Goal: Find specific page/section: Find specific page/section

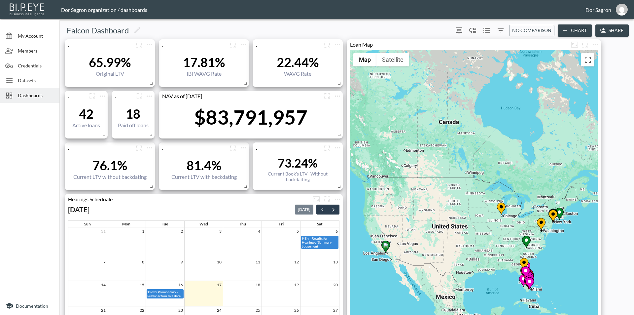
drag, startPoint x: 25, startPoint y: 82, endPoint x: 21, endPoint y: 97, distance: 15.6
click at [25, 82] on span "Datasets" at bounding box center [36, 80] width 36 height 7
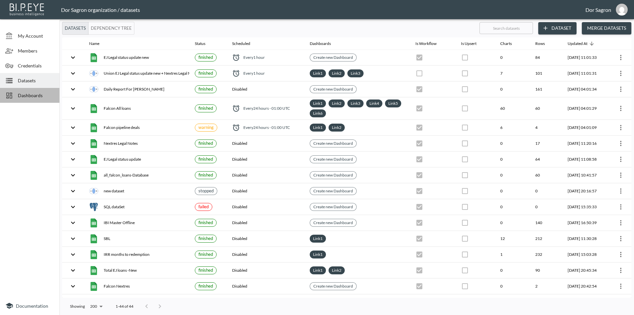
click at [21, 97] on span "Dashboards" at bounding box center [36, 95] width 36 height 7
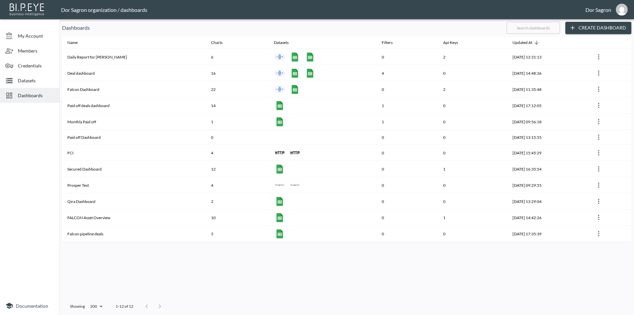
click at [28, 84] on div "Datasets" at bounding box center [29, 80] width 59 height 15
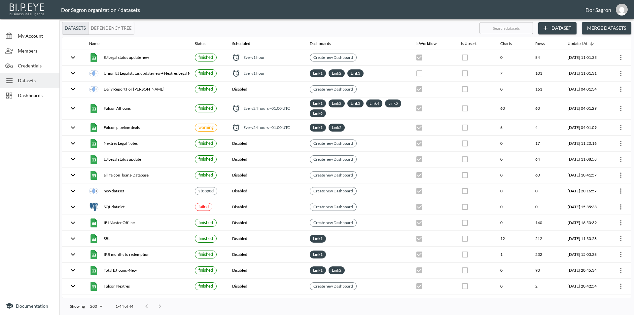
click at [35, 93] on span "Dashboards" at bounding box center [36, 95] width 36 height 7
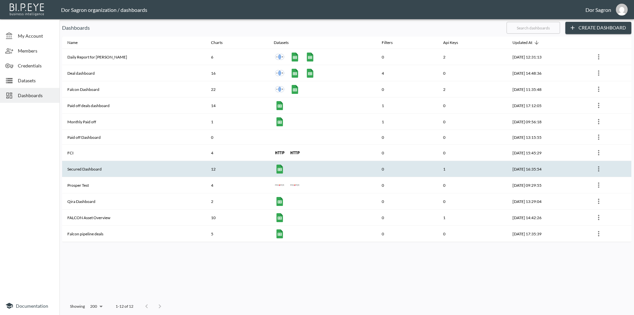
click at [79, 172] on th "Secured Dashboard" at bounding box center [134, 169] width 144 height 16
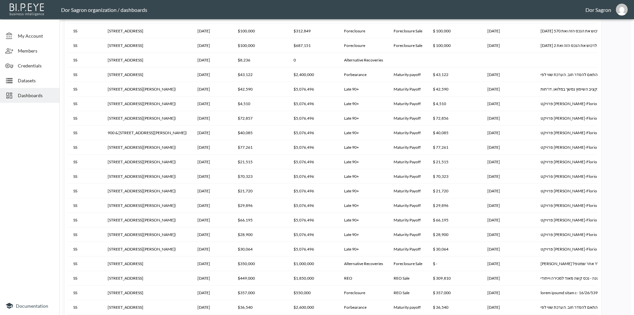
scroll to position [757, 0]
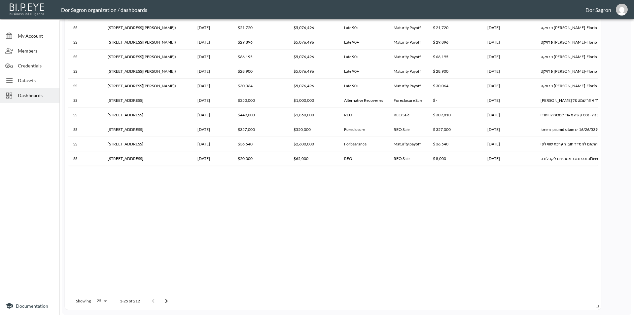
click at [101, 301] on body "BI.P.EYE, Interactive Analytics Dashboards - app Dor Sagron organization / dash…" at bounding box center [317, 157] width 634 height 315
click at [99, 264] on li "1000" at bounding box center [100, 265] width 25 height 12
type input "1000"
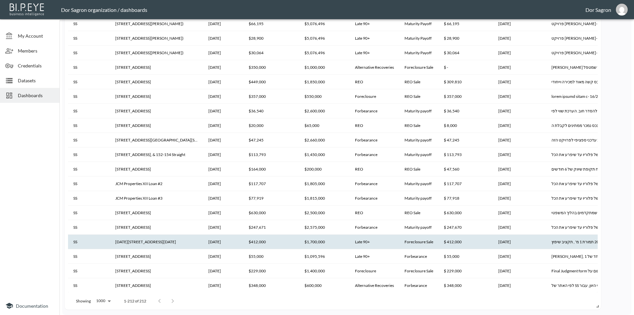
scroll to position [66, 0]
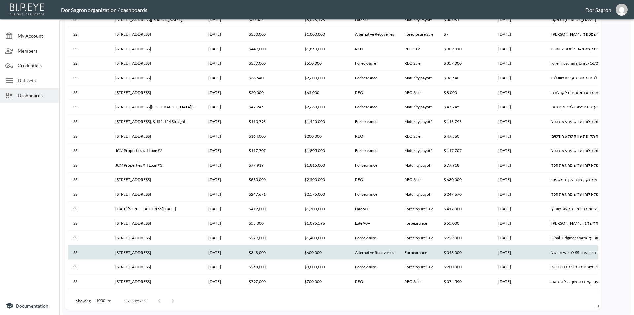
click at [243, 252] on th "$348,000" at bounding box center [271, 252] width 56 height 15
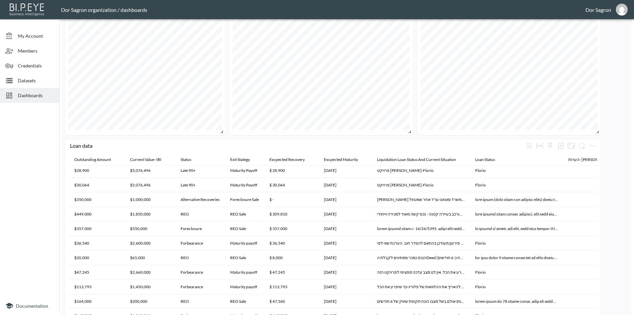
scroll to position [658, 0]
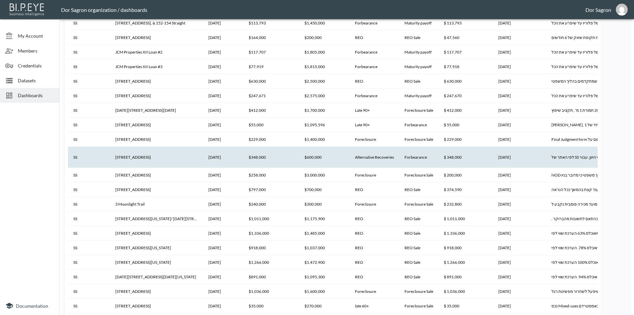
drag, startPoint x: 316, startPoint y: 158, endPoint x: 231, endPoint y: 158, distance: 84.2
click at [231, 158] on tr "SS [STREET_ADDRESS] [DATE] $348,000 $600,000 Alternative Recoveries Forbearance…" at bounding box center [434, 157] width 733 height 21
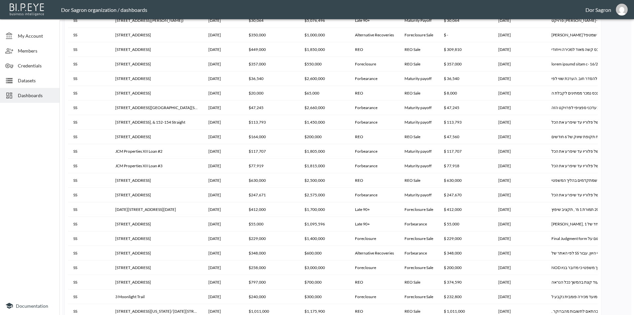
scroll to position [493, 0]
